Goal: Task Accomplishment & Management: Use online tool/utility

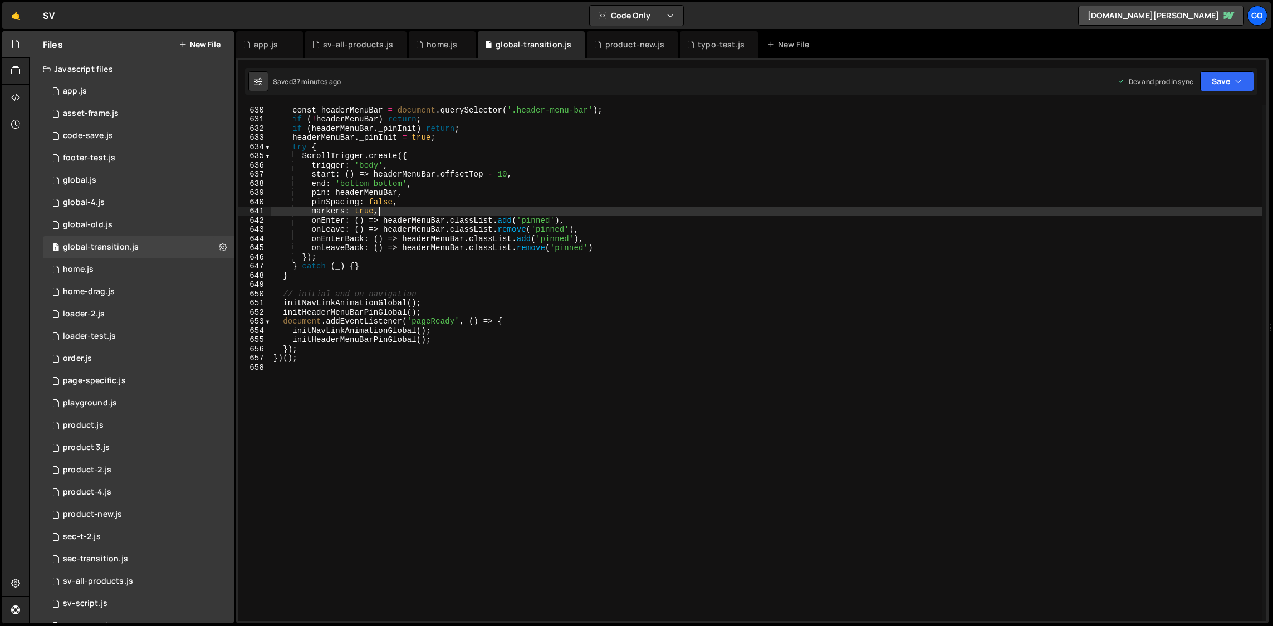
type textarea "})();"
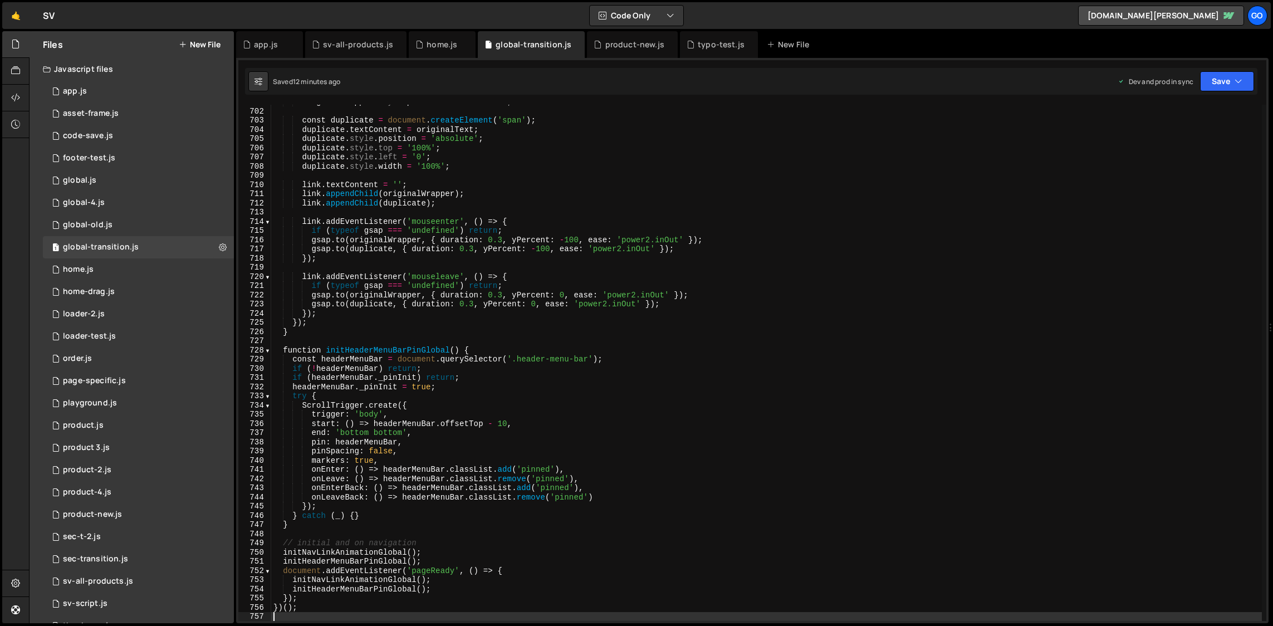
scroll to position [6440, 0]
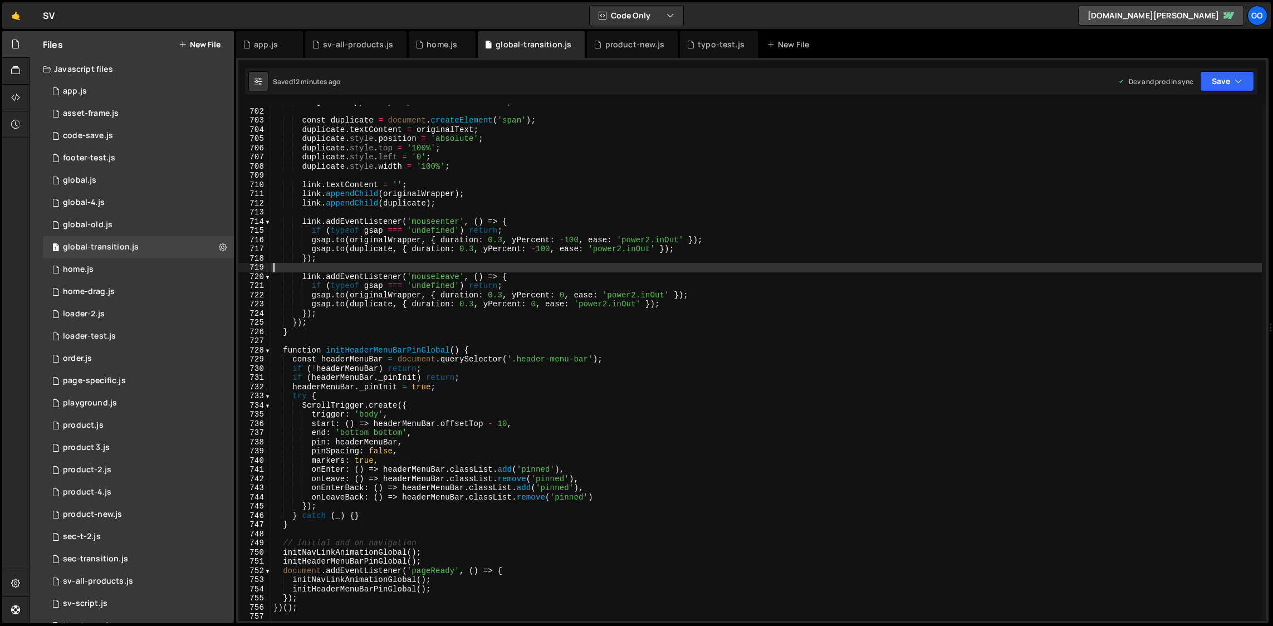
click at [607, 271] on div "originalWrapper . style . position = 'relative' ; const duplicate = document . …" at bounding box center [766, 364] width 991 height 535
type textarea "})();"
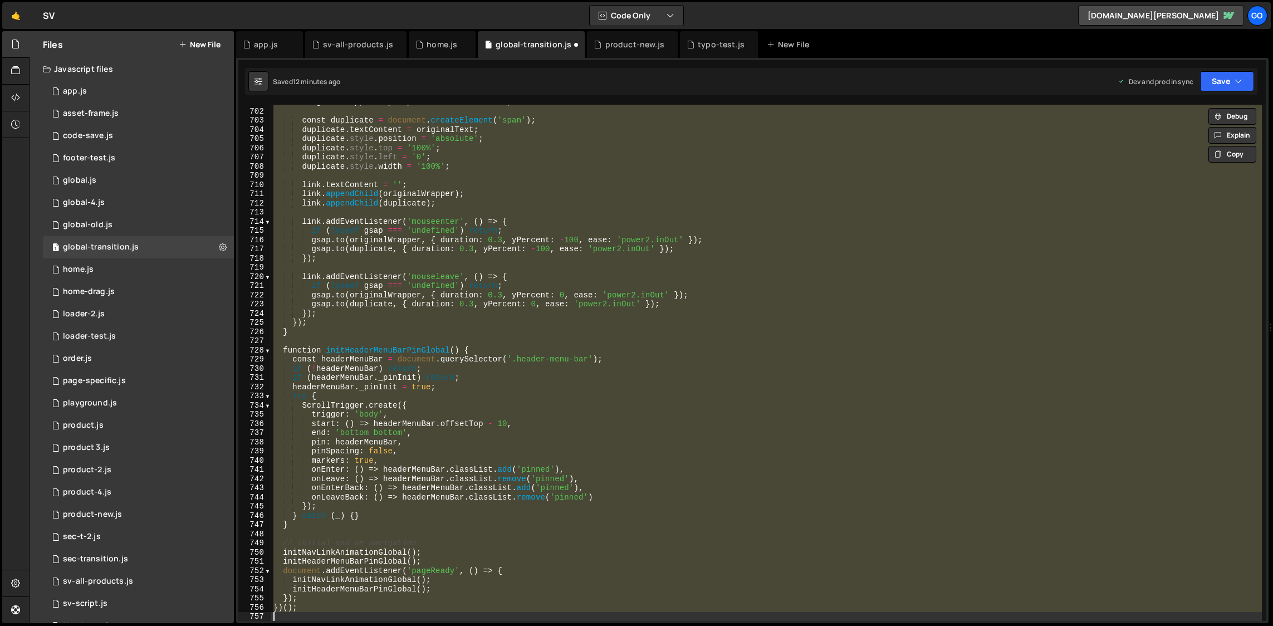
scroll to position [5780, 0]
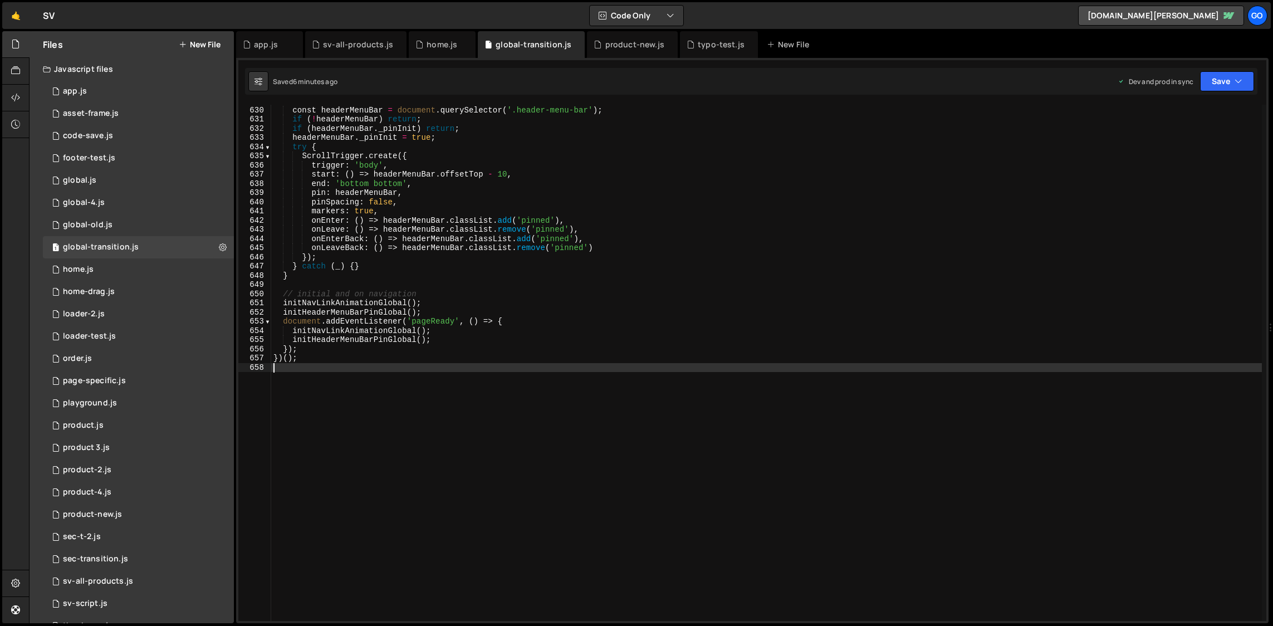
click at [472, 276] on div "function initHeaderMenuBarPinGlobal ( ) { const headerMenuBar = document . quer…" at bounding box center [766, 363] width 991 height 535
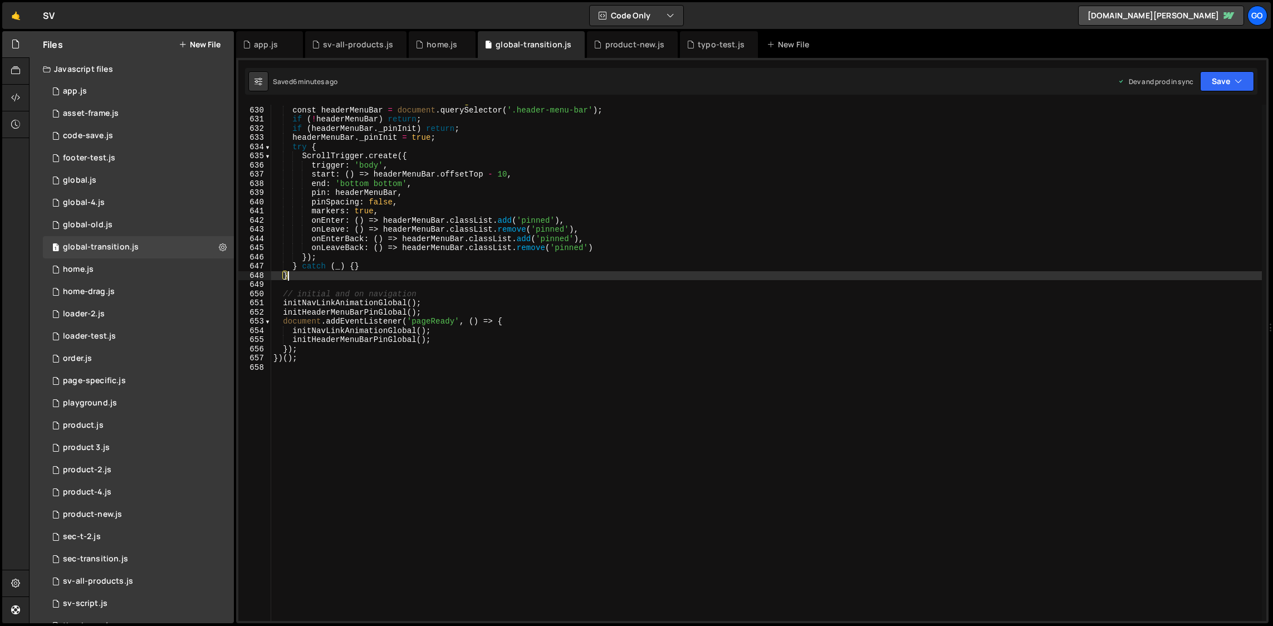
type textarea "})();"
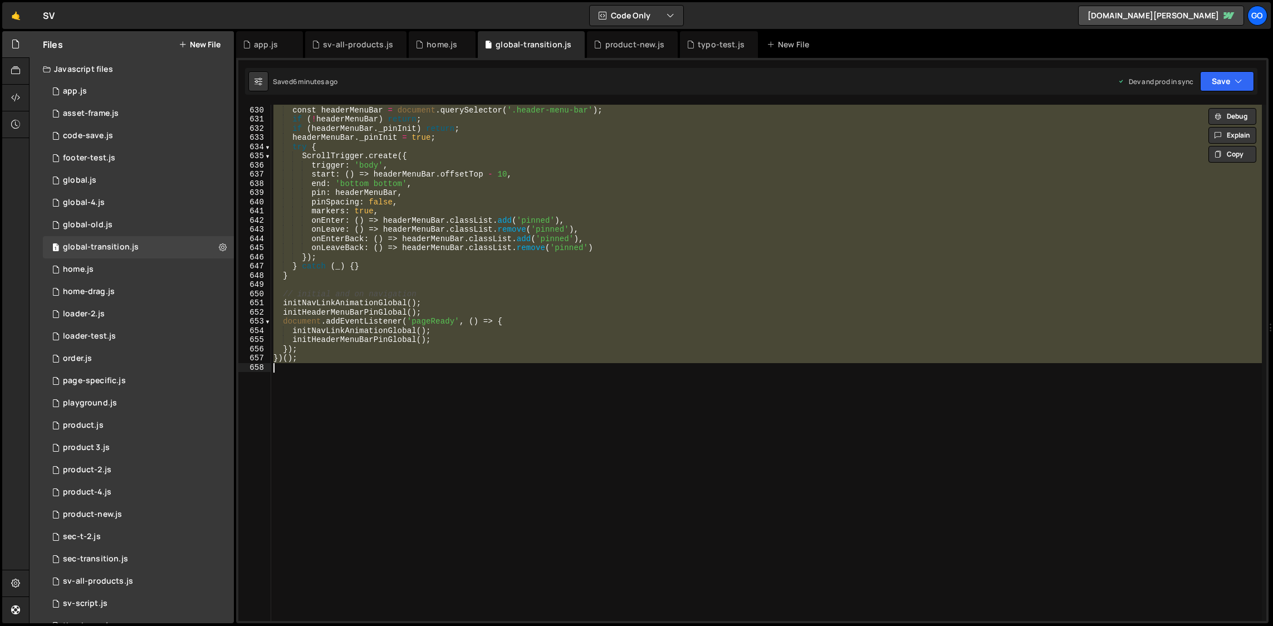
paste textarea
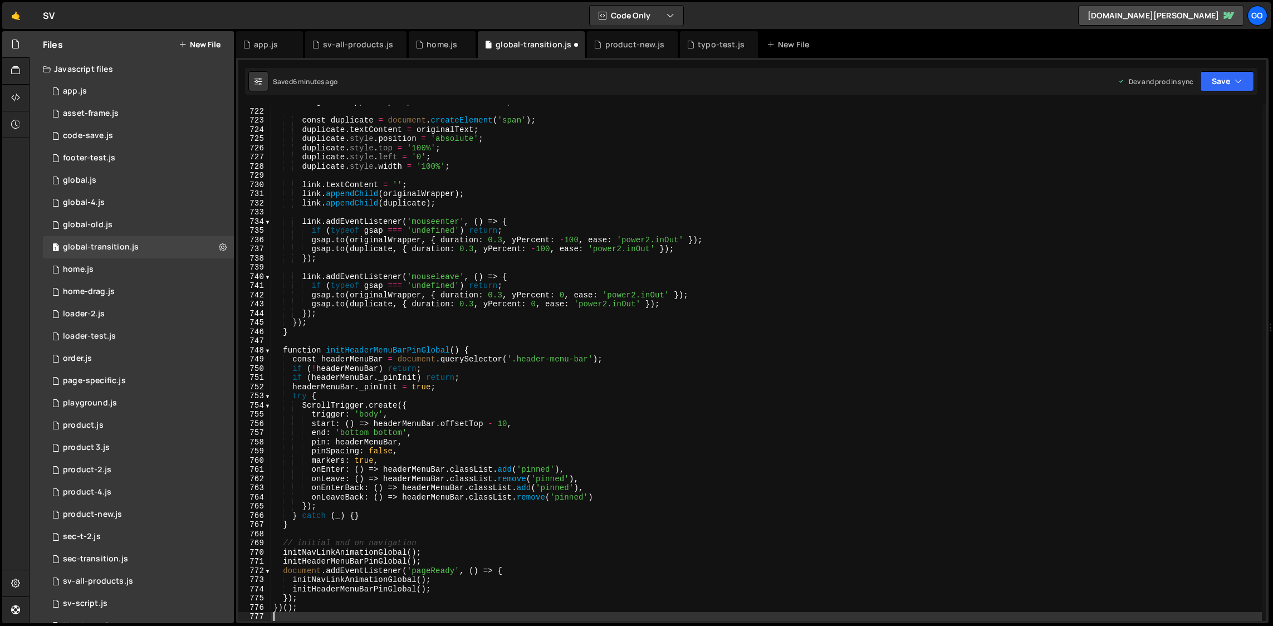
scroll to position [6624, 0]
click at [532, 175] on div "originalWrapper . style . position = 'relative' ; const duplicate = document . …" at bounding box center [766, 364] width 991 height 535
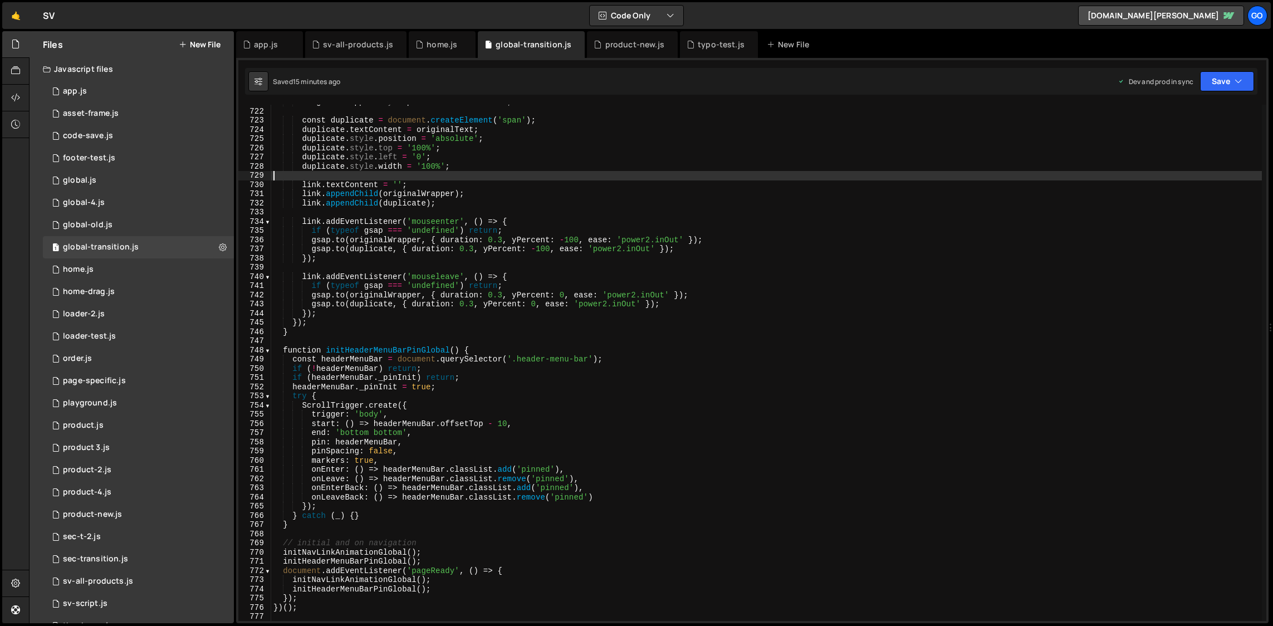
type textarea "})();"
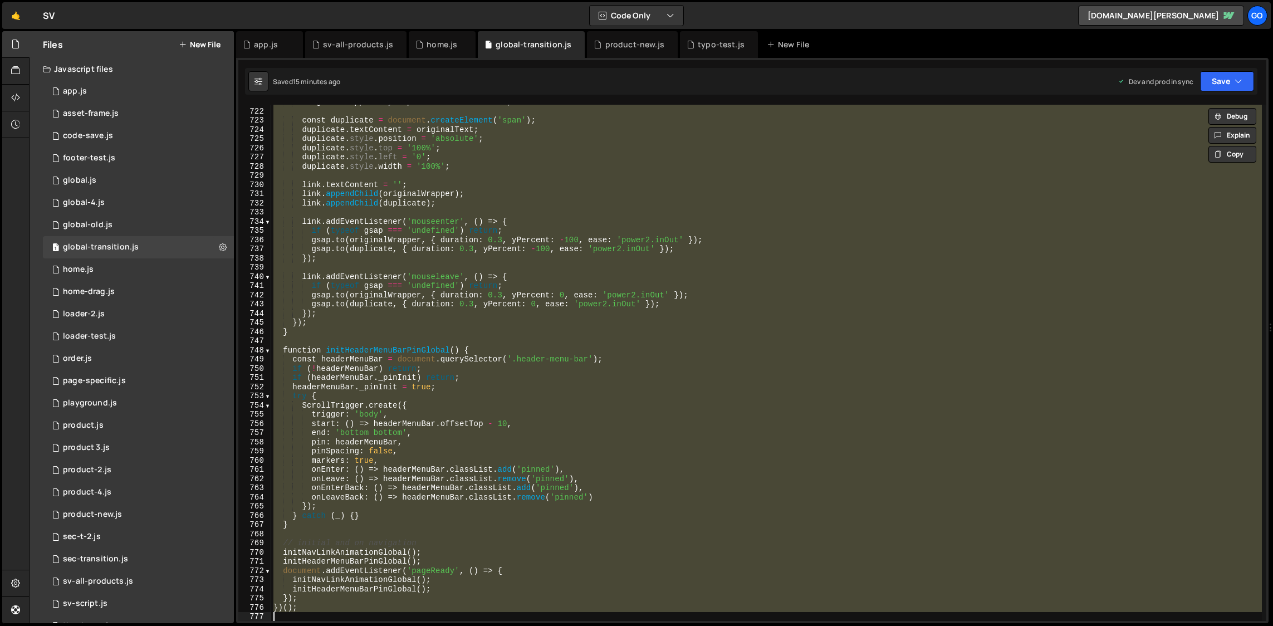
paste textarea
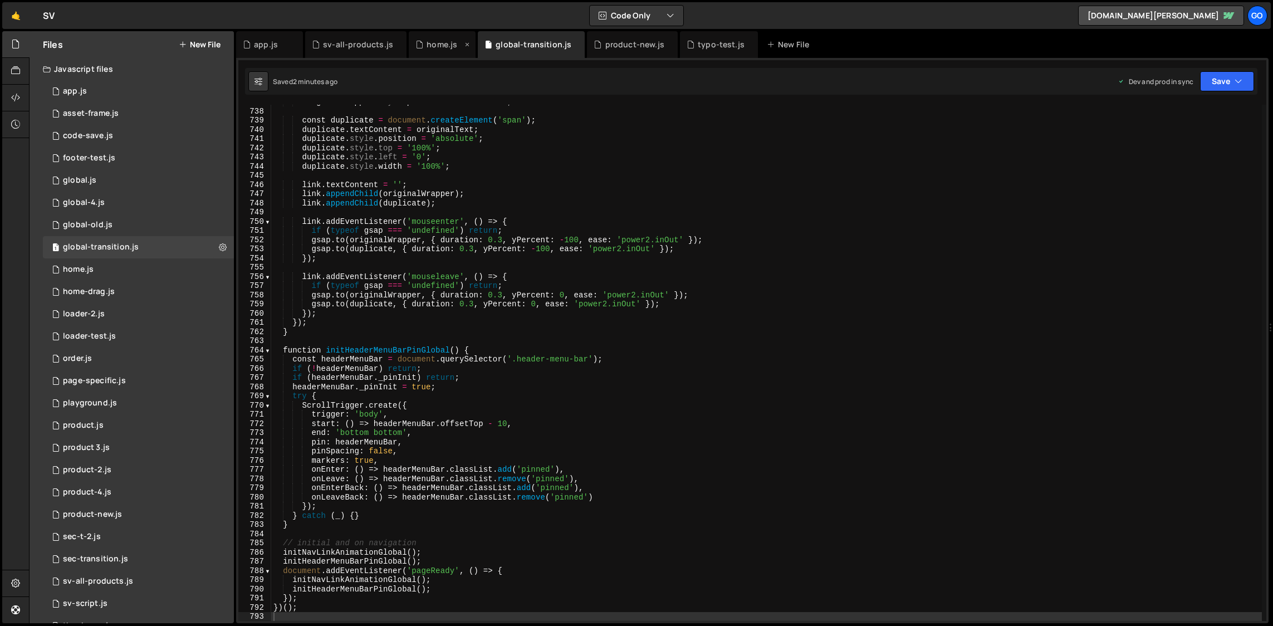
click at [433, 46] on div "home.js" at bounding box center [442, 44] width 31 height 11
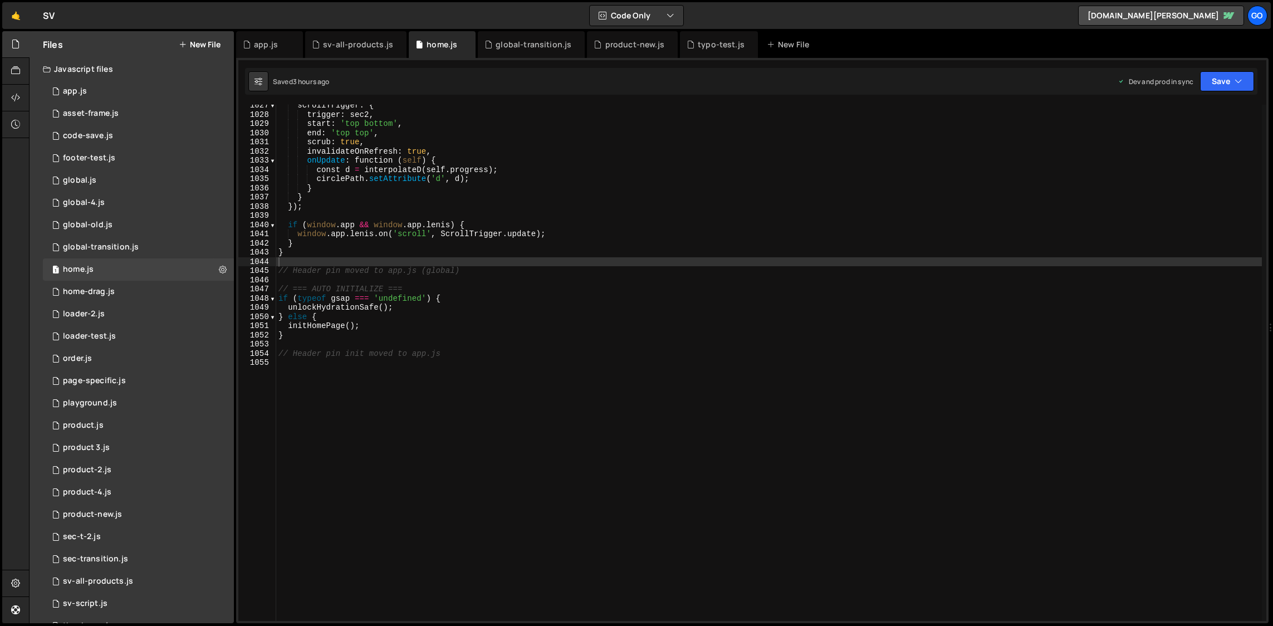
type textarea "if ([DOMAIN_NAME] && [DOMAIN_NAME][PERSON_NAME]) {"
click at [426, 224] on div "scrollTrigger : { trigger : sec2 , start : 'top bottom' , end : 'top top' , scr…" at bounding box center [769, 368] width 986 height 535
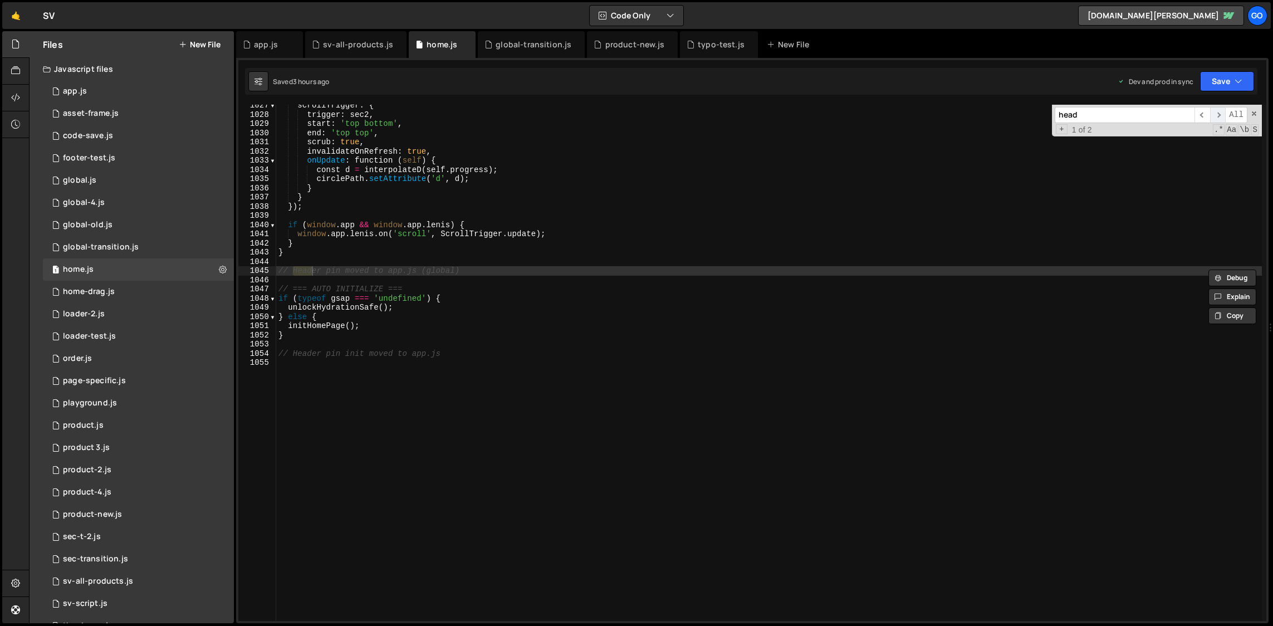
type input "head"
click at [1218, 109] on span "​" at bounding box center [1218, 115] width 16 height 16
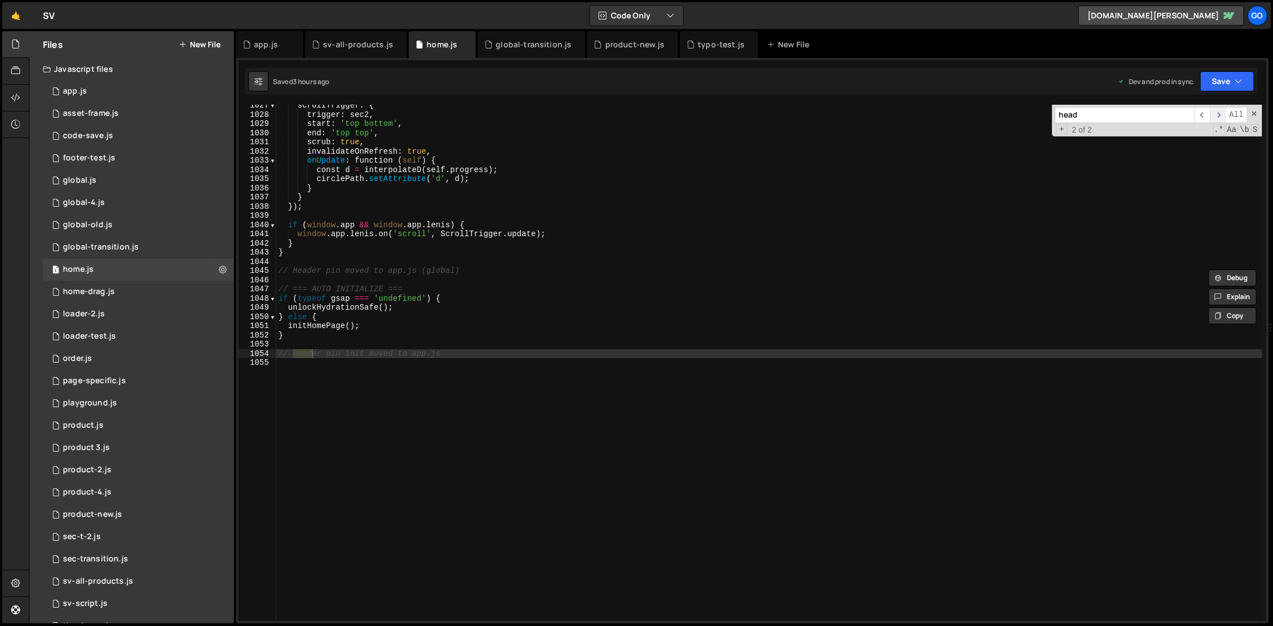
click at [1218, 109] on span "​" at bounding box center [1218, 115] width 16 height 16
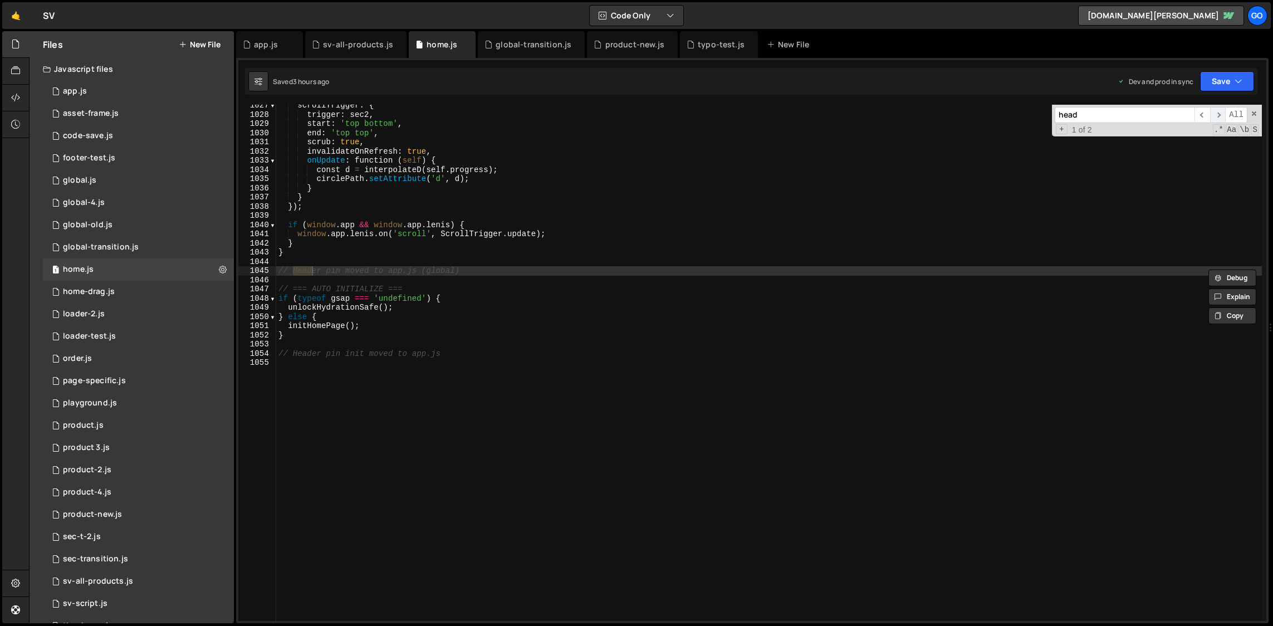
click at [1218, 109] on span "​" at bounding box center [1218, 115] width 16 height 16
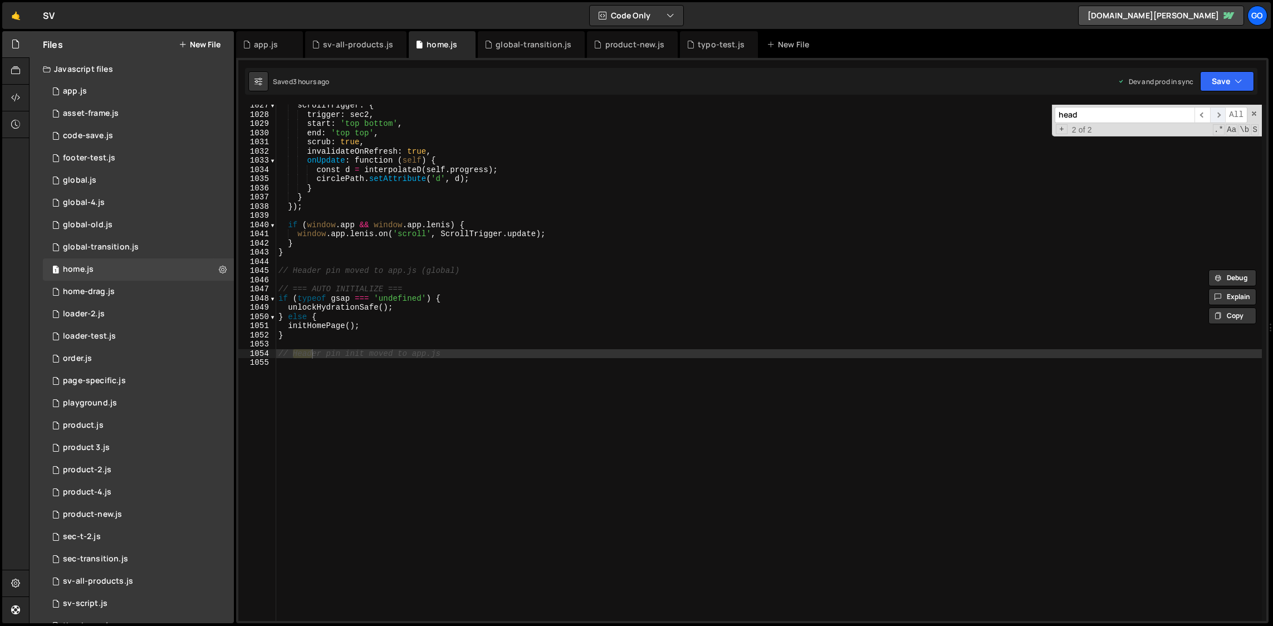
click at [1218, 109] on span "​" at bounding box center [1218, 115] width 16 height 16
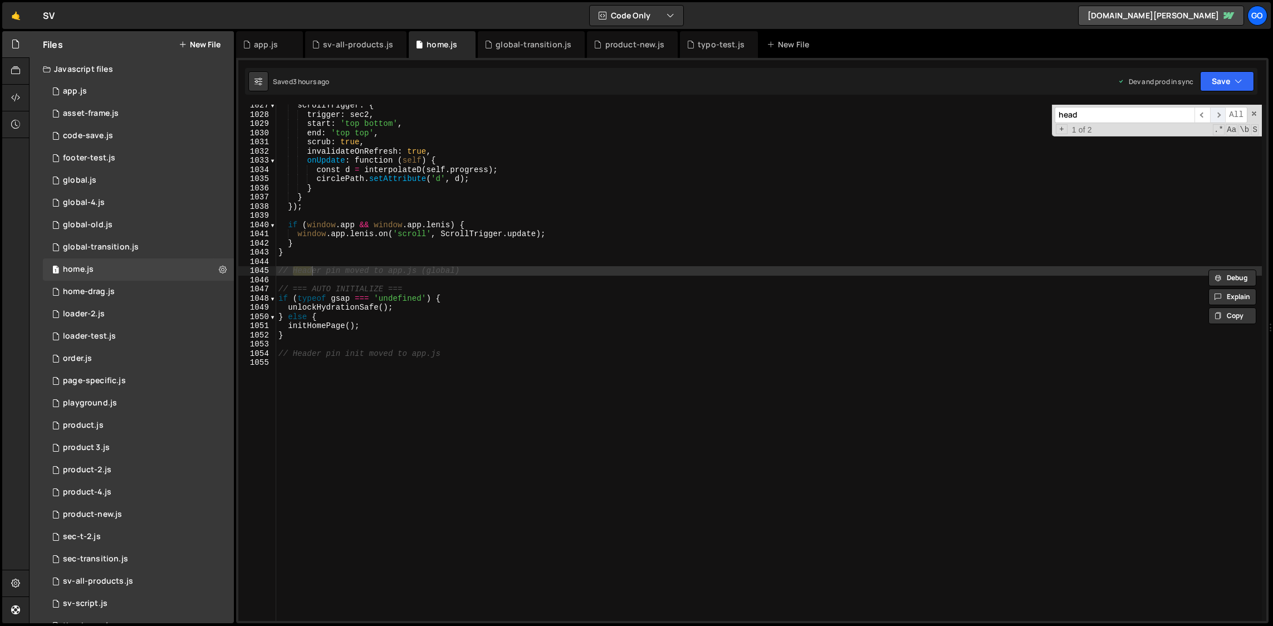
click at [1218, 109] on span "​" at bounding box center [1218, 115] width 16 height 16
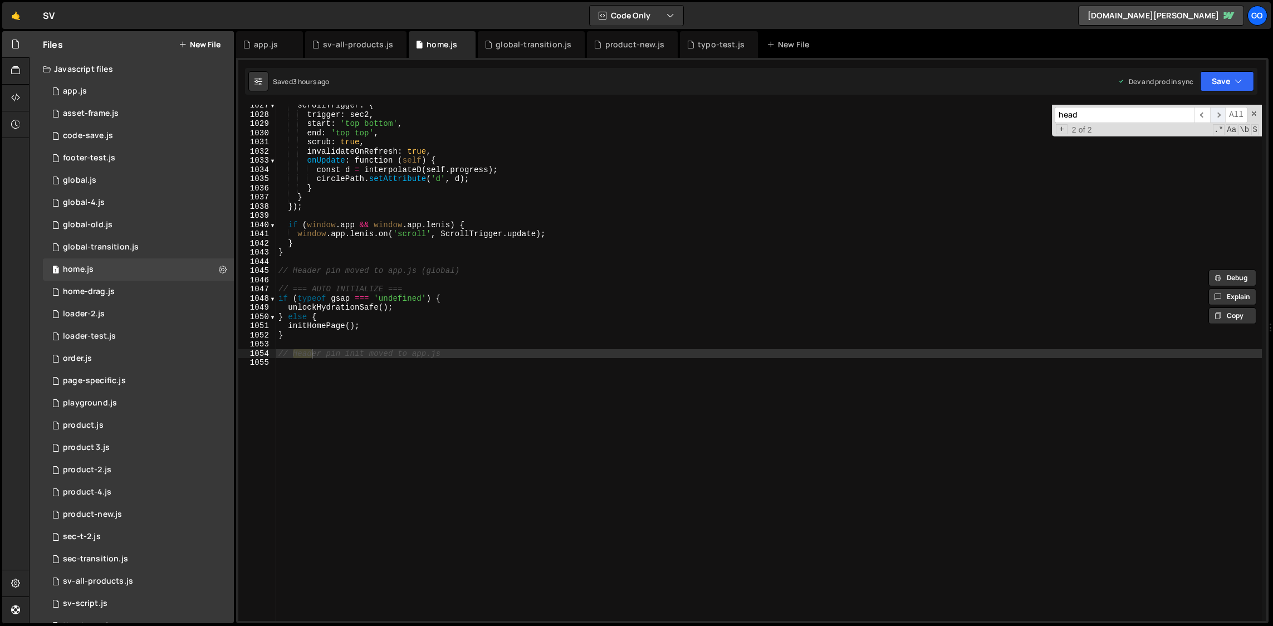
click at [1218, 109] on span "​" at bounding box center [1218, 115] width 16 height 16
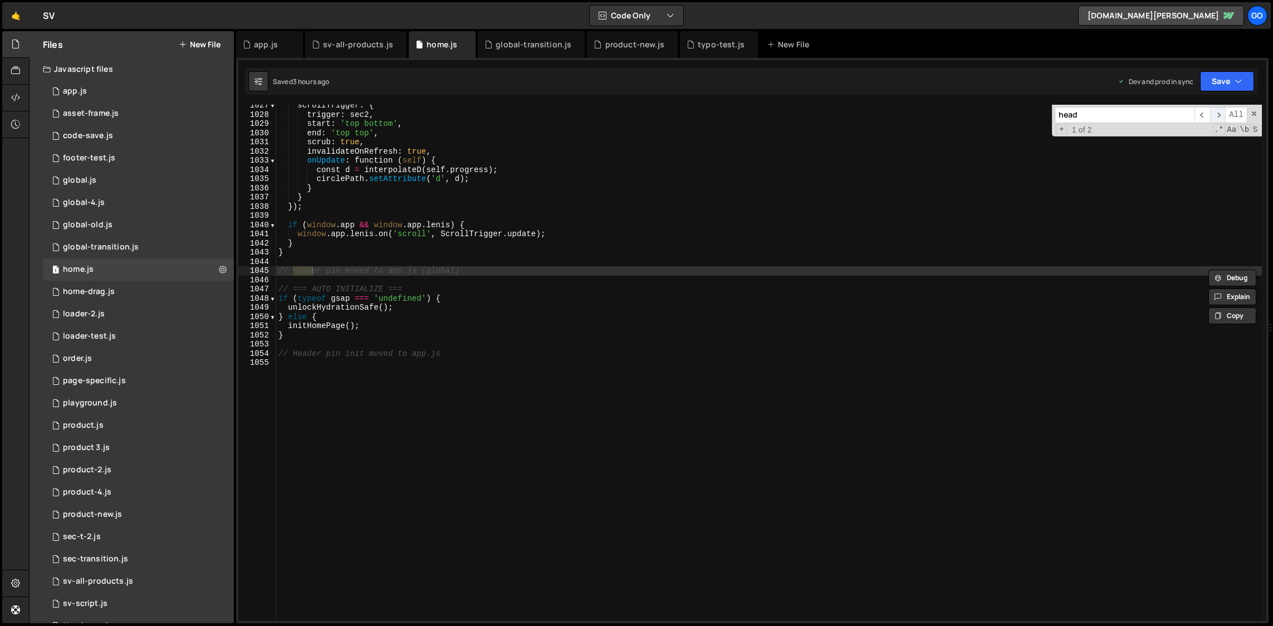
click at [1218, 109] on span "​" at bounding box center [1218, 115] width 16 height 16
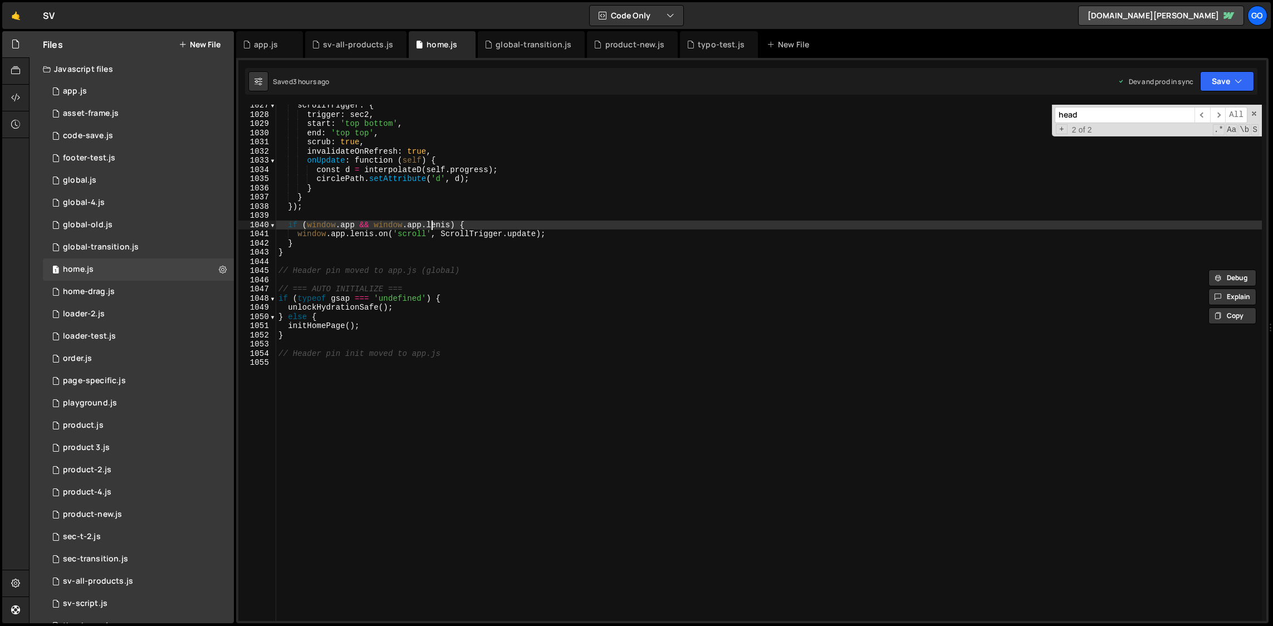
click at [433, 228] on div "scrollTrigger : { trigger : sec2 , start : 'top bottom' , end : 'top top' , scr…" at bounding box center [769, 368] width 986 height 535
click at [514, 49] on div "global-transition.js" at bounding box center [534, 44] width 76 height 11
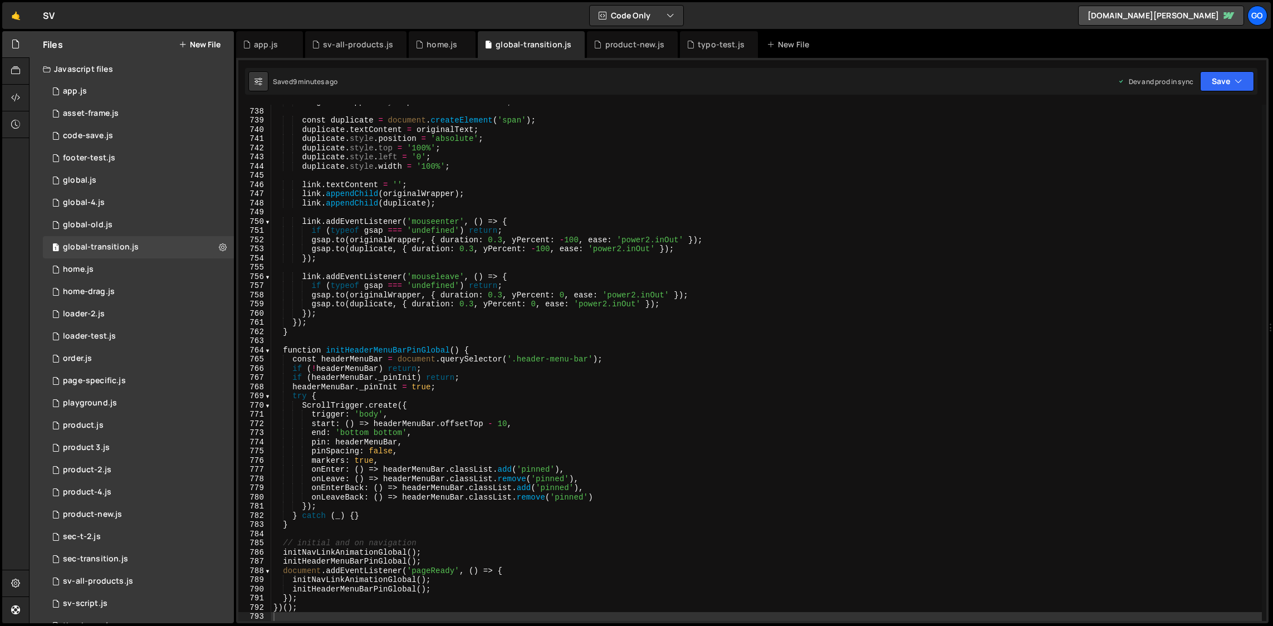
click at [503, 206] on div "originalWrapper . style . position = 'relative' ; const duplicate = document . …" at bounding box center [766, 364] width 991 height 535
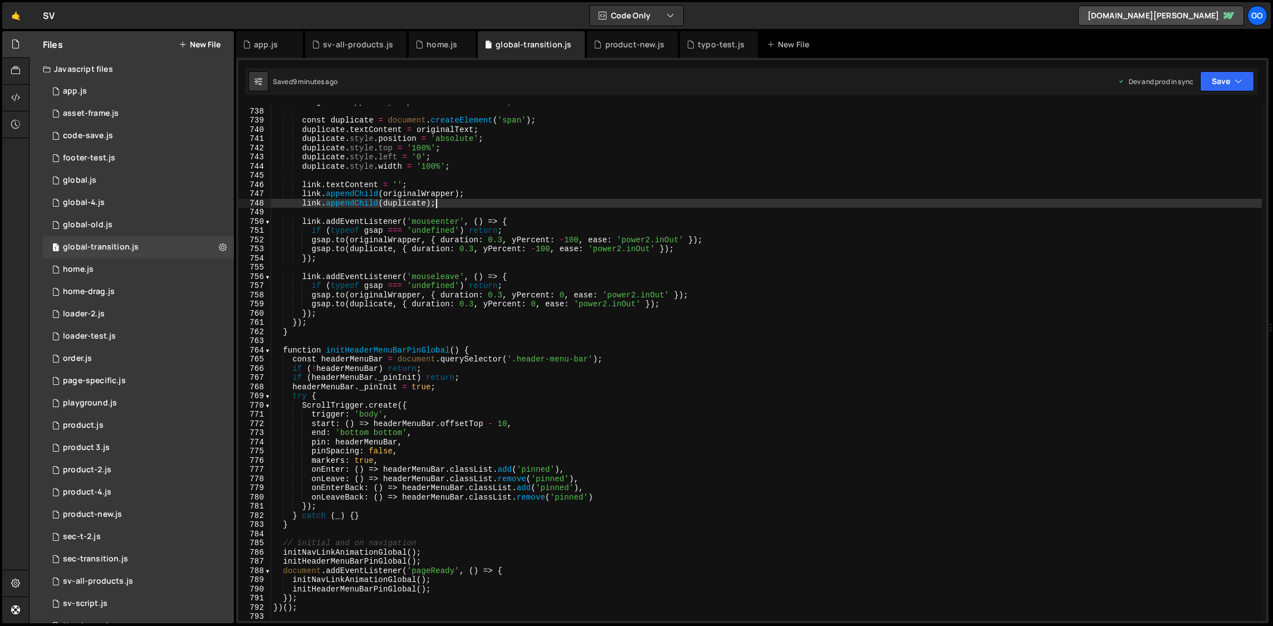
type textarea "})();"
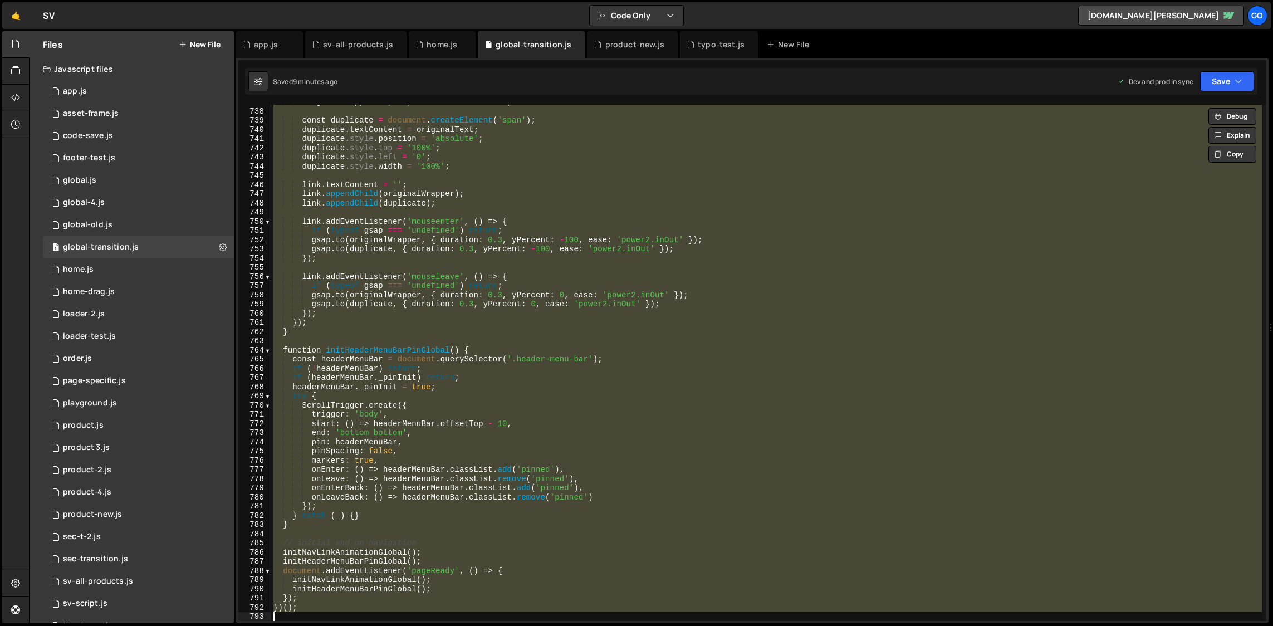
paste textarea
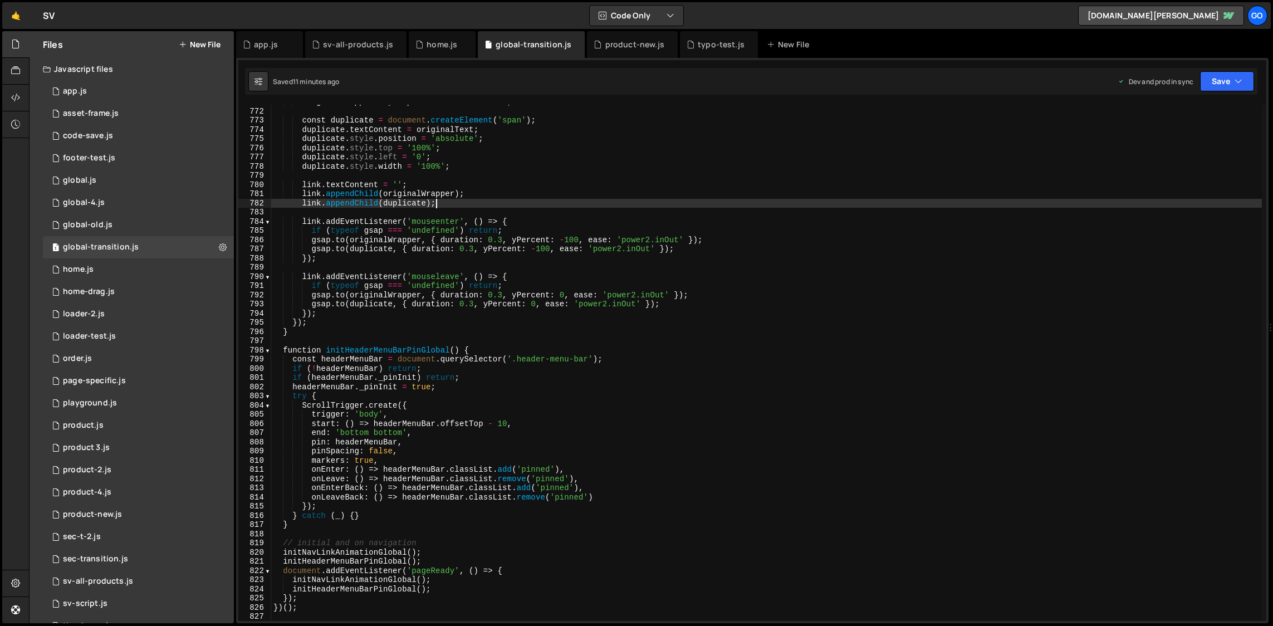
click at [576, 204] on div "originalWrapper . style . position = 'relative' ; const duplicate = document . …" at bounding box center [766, 364] width 991 height 535
type textarea "})();"
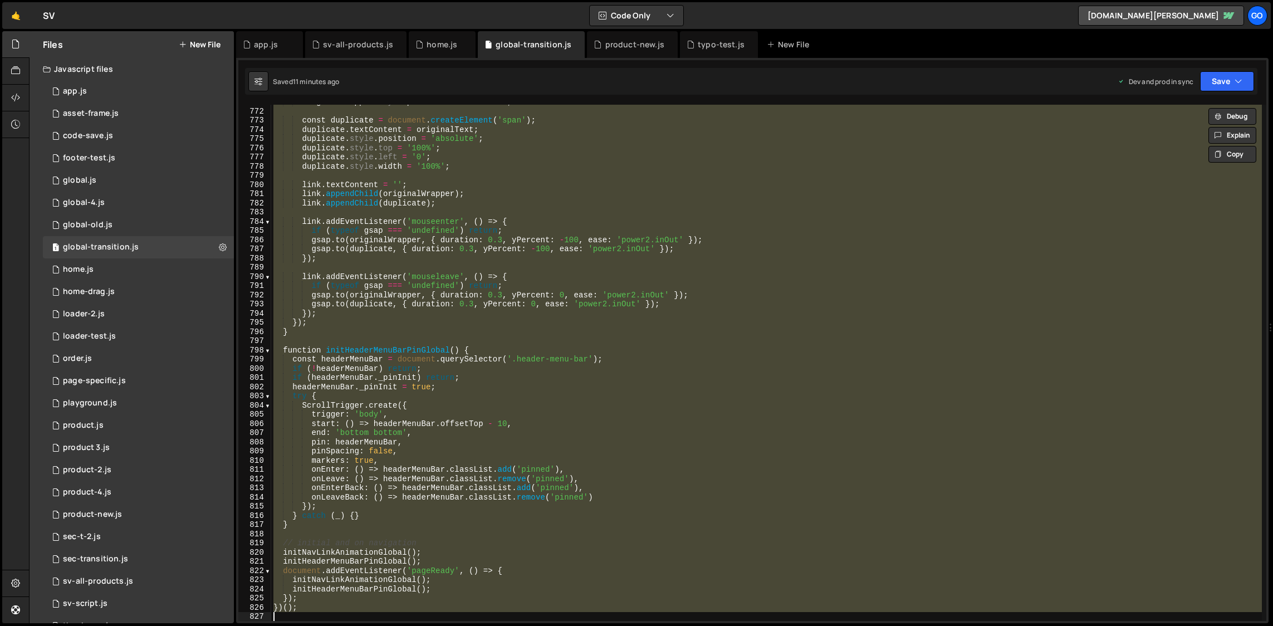
paste textarea
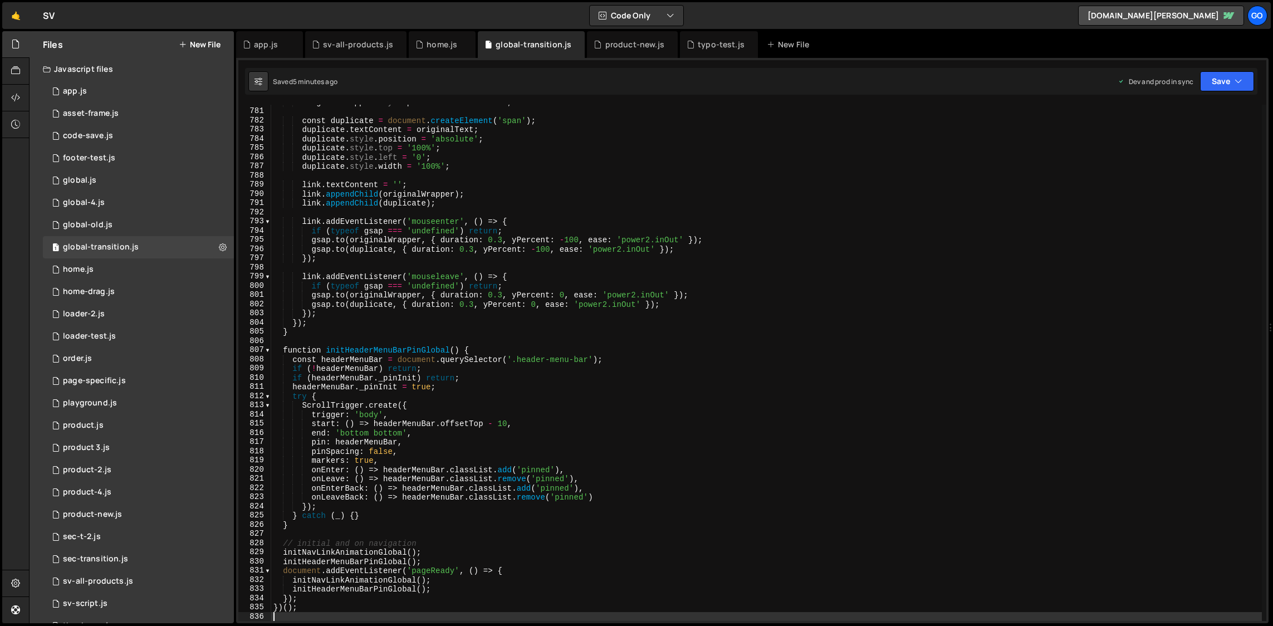
click at [560, 291] on div "originalWrapper . style . position = 'relative' ; const duplicate = document . …" at bounding box center [766, 364] width 991 height 535
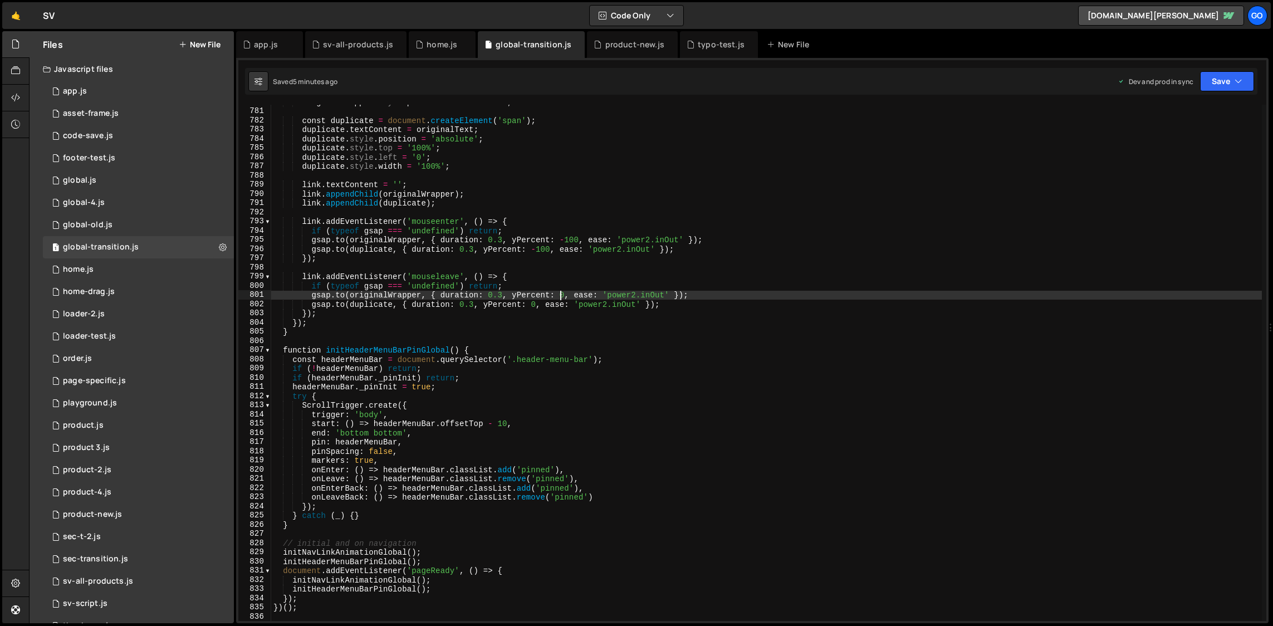
type textarea "})();"
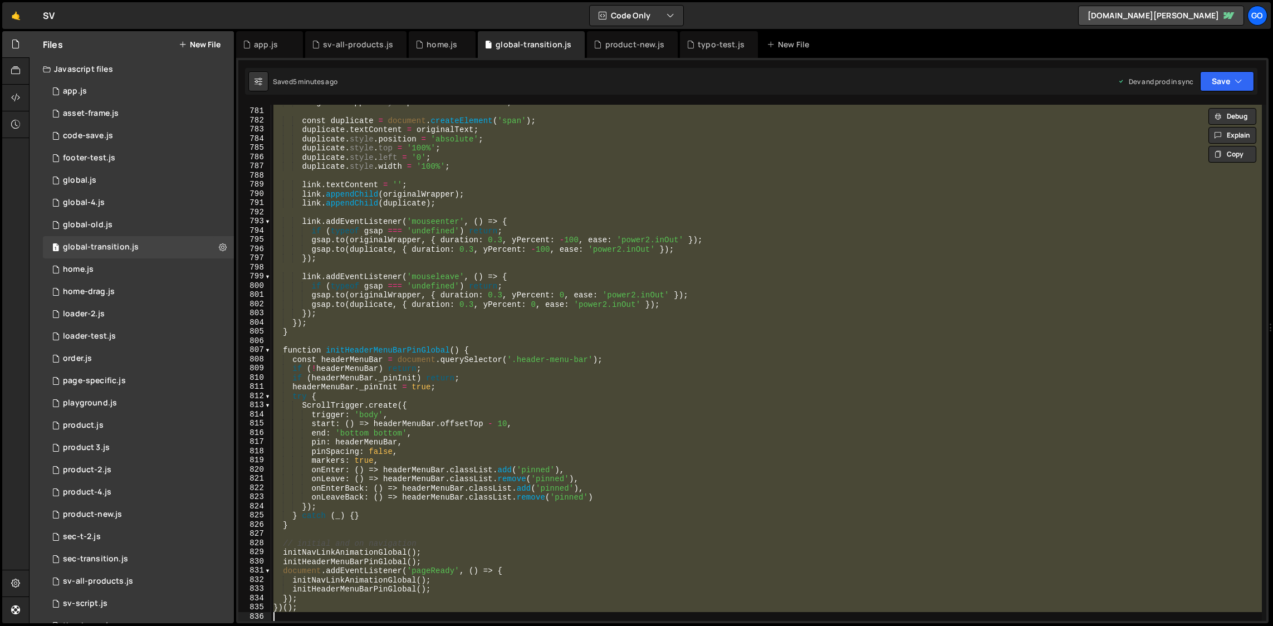
paste textarea
